Goal: Task Accomplishment & Management: Manage account settings

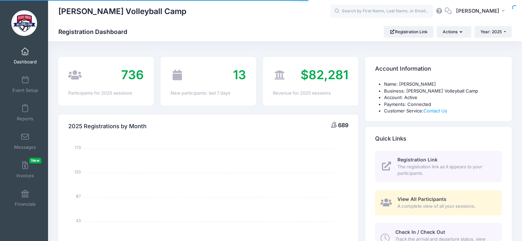
select select
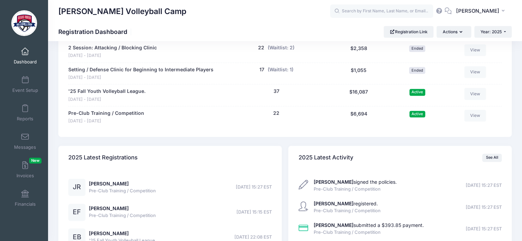
scroll to position [970, 0]
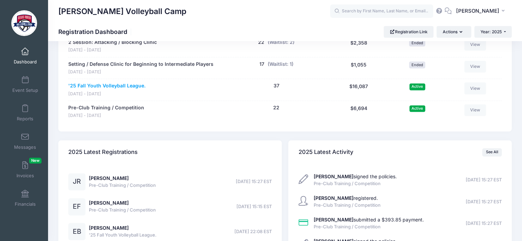
click at [132, 84] on link "'25 Fall Youth Volleyball League." at bounding box center [106, 85] width 77 height 7
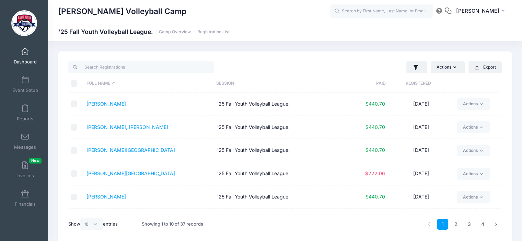
scroll to position [22, 0]
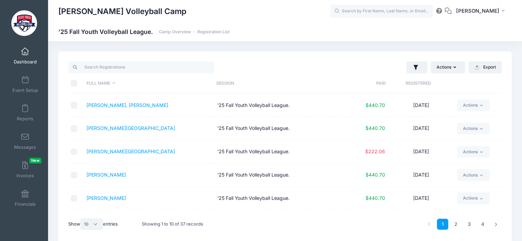
click at [97, 224] on select "All 10 25 50" at bounding box center [91, 225] width 23 height 12
select select "-1"
click at [81, 219] on select "All 10 25 50" at bounding box center [91, 225] width 23 height 12
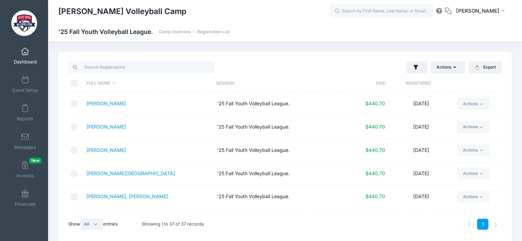
scroll to position [94, 0]
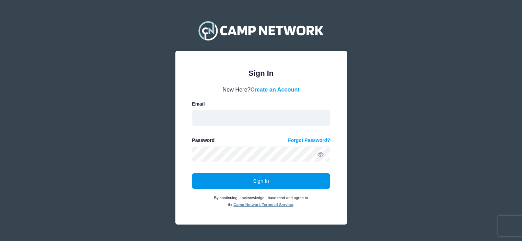
type input "davidrubiovolleyballcamp@gmail.com"
click at [261, 182] on button "Sign In" at bounding box center [261, 181] width 138 height 16
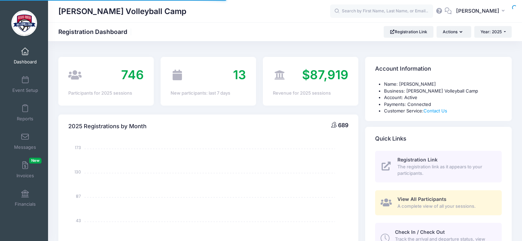
select select
